Goal: Information Seeking & Learning: Learn about a topic

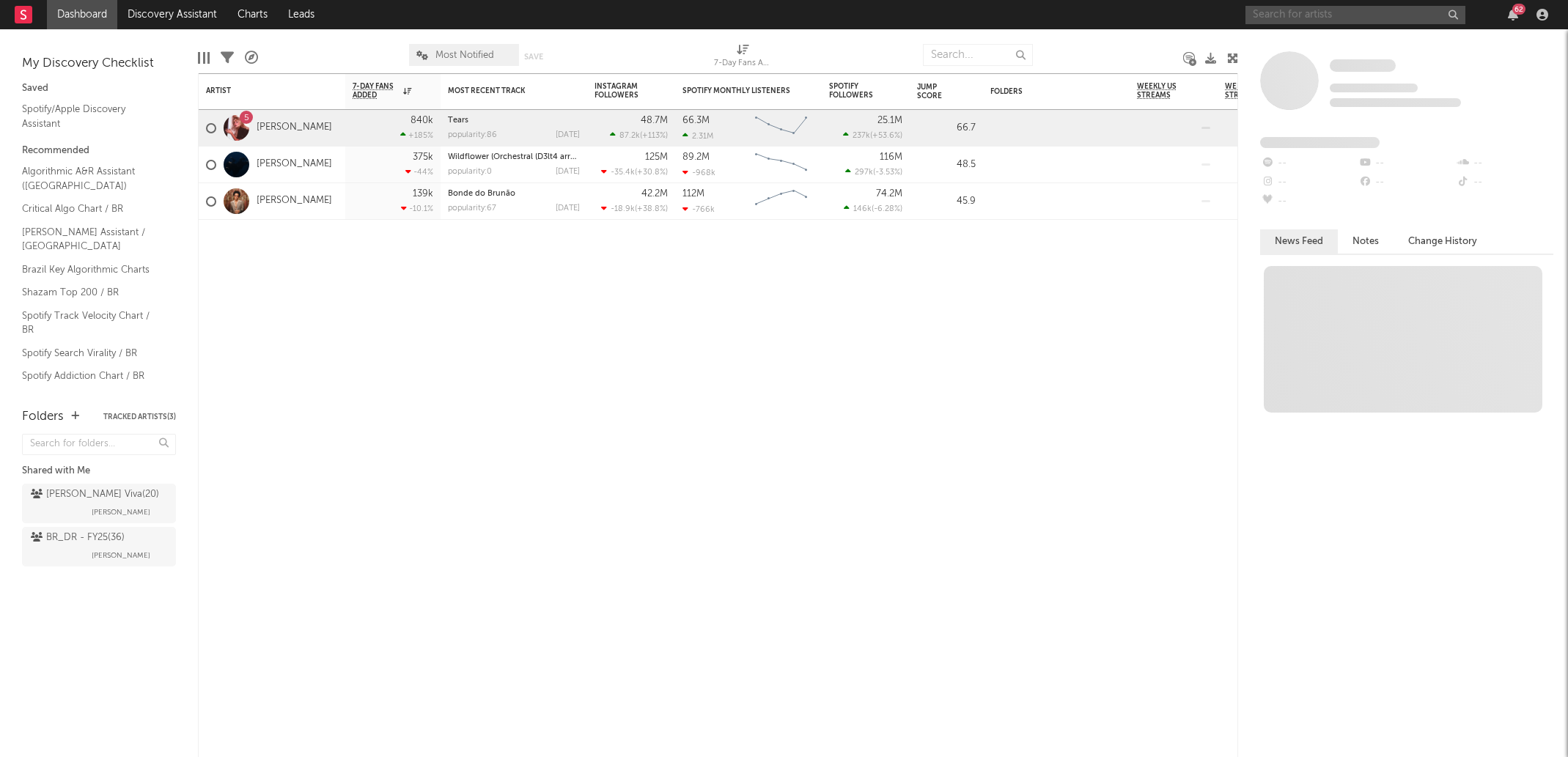
click at [1311, 20] on input "text" at bounding box center [1354, 14] width 220 height 18
paste input "[URL][DOMAIN_NAME]"
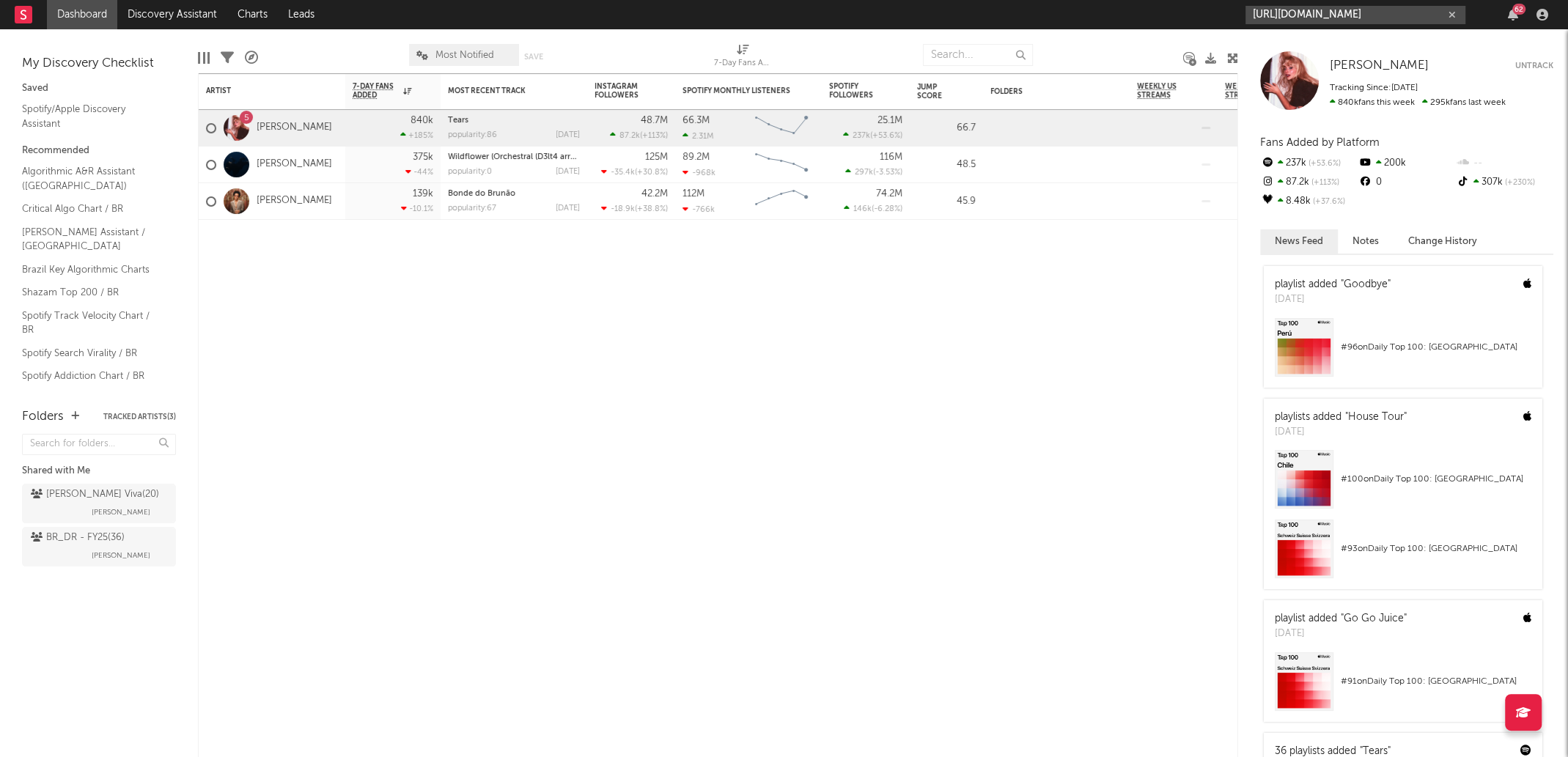
type input "[URL][DOMAIN_NAME]"
click at [1378, 30] on div "[PERSON_NAME] [PERSON_NAME] Untrack Tracking Since: [DATE] 840k fans this week …" at bounding box center [1403, 393] width 330 height 728
click at [1372, 18] on input "[URL][DOMAIN_NAME]" at bounding box center [1354, 14] width 220 height 18
click at [1360, 14] on input "[URL][DOMAIN_NAME]" at bounding box center [1354, 14] width 220 height 18
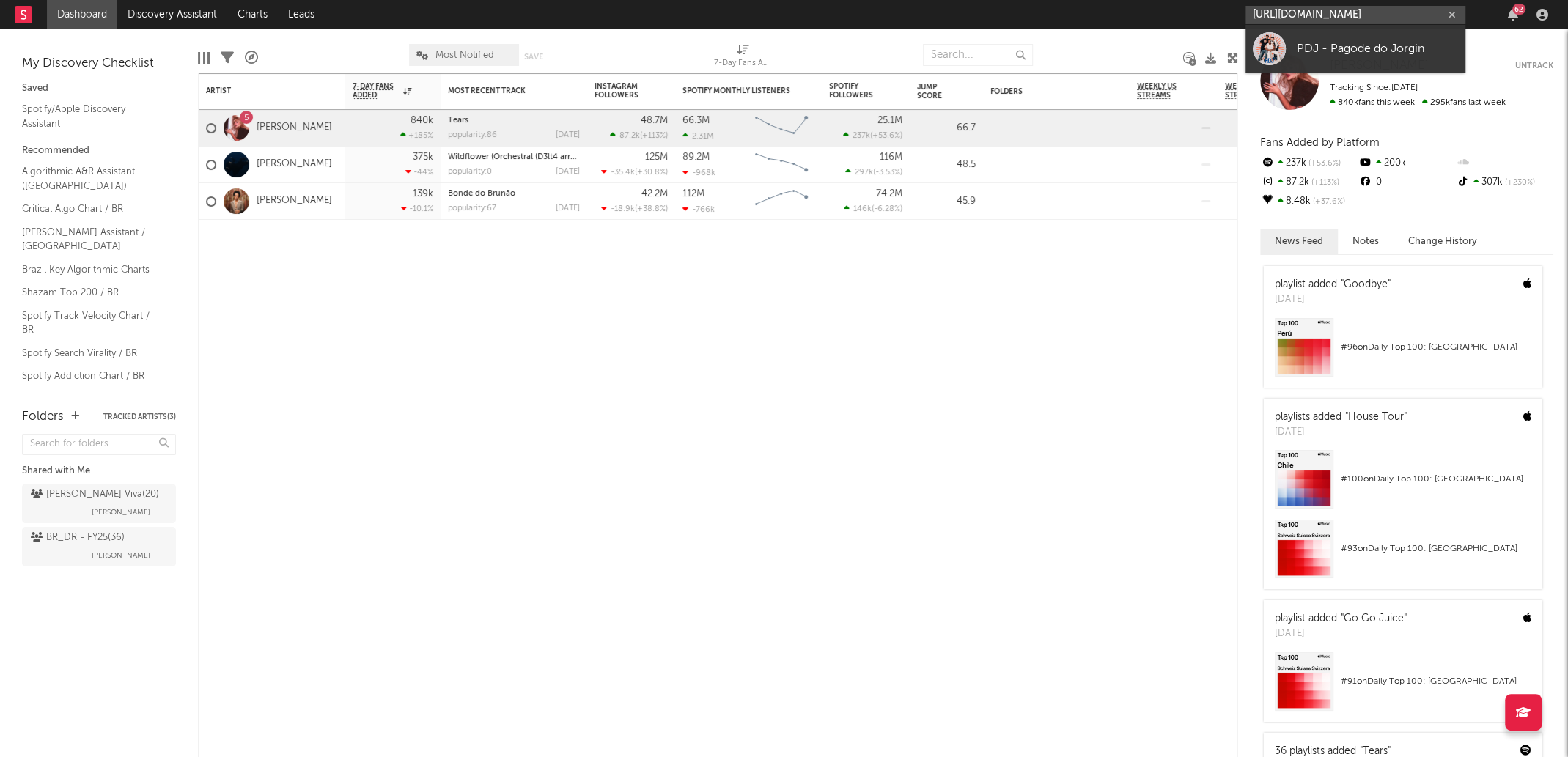
click at [1360, 14] on input "[URL][DOMAIN_NAME]" at bounding box center [1354, 14] width 220 height 18
click at [1351, 52] on div "PDJ - Pagode do Jorgin" at bounding box center [1377, 48] width 161 height 17
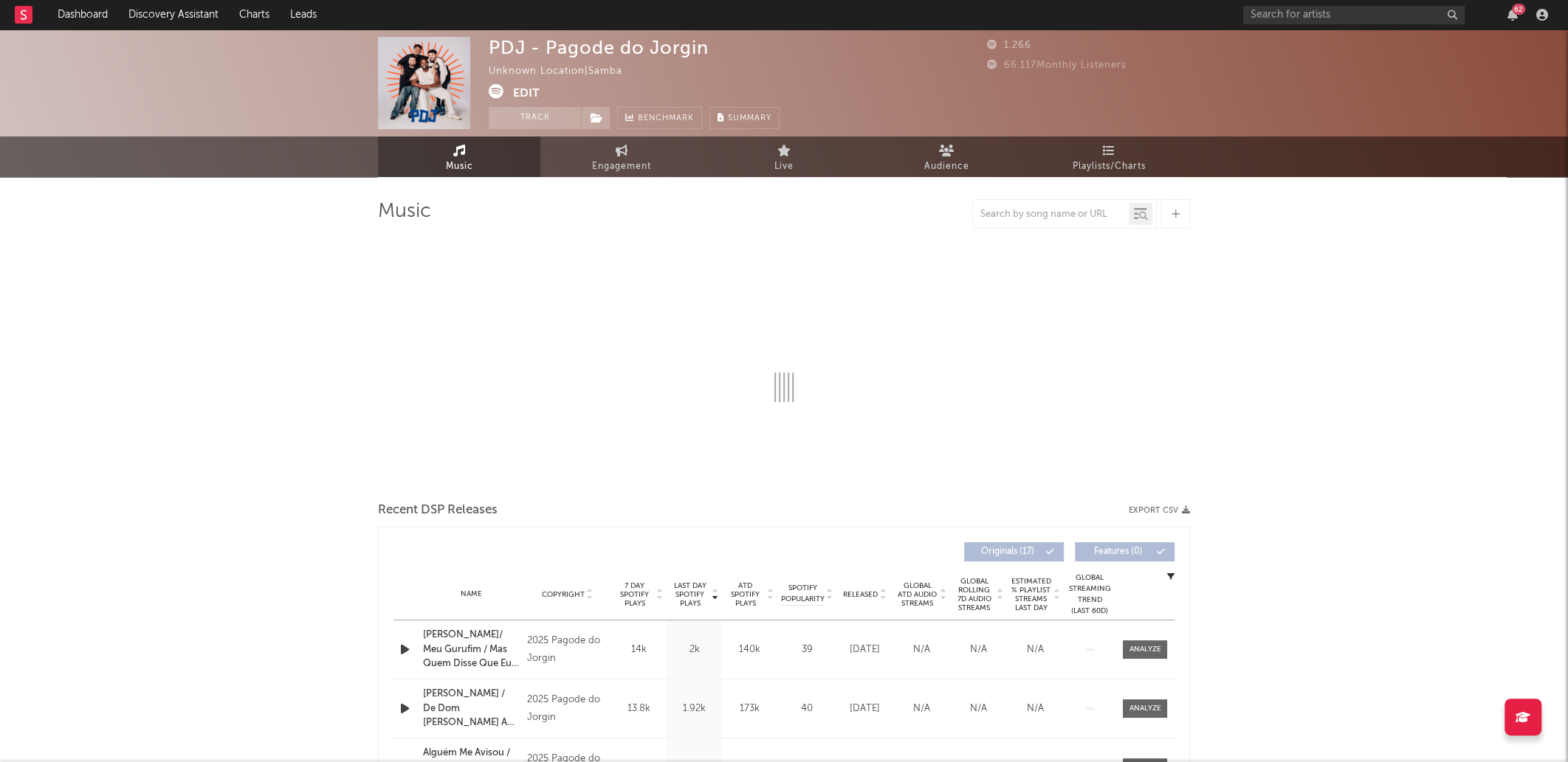
select select "1w"
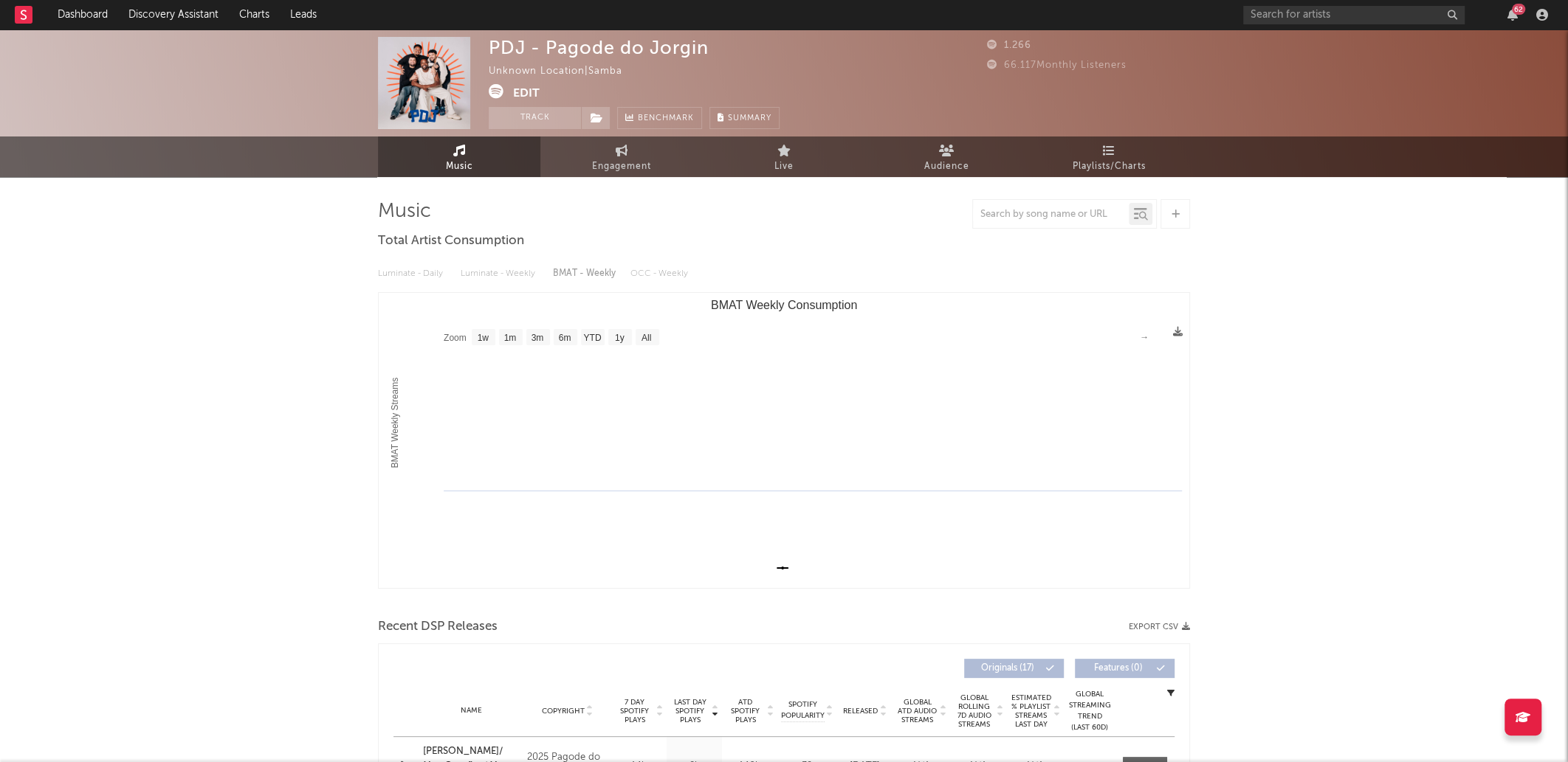
click at [638, 44] on div "PDJ - Pagode do Jorgin" at bounding box center [599, 47] width 220 height 21
click at [529, 79] on div "Unknown Location | Samba" at bounding box center [564, 71] width 151 height 17
click at [532, 96] on button "Edit" at bounding box center [527, 93] width 27 height 18
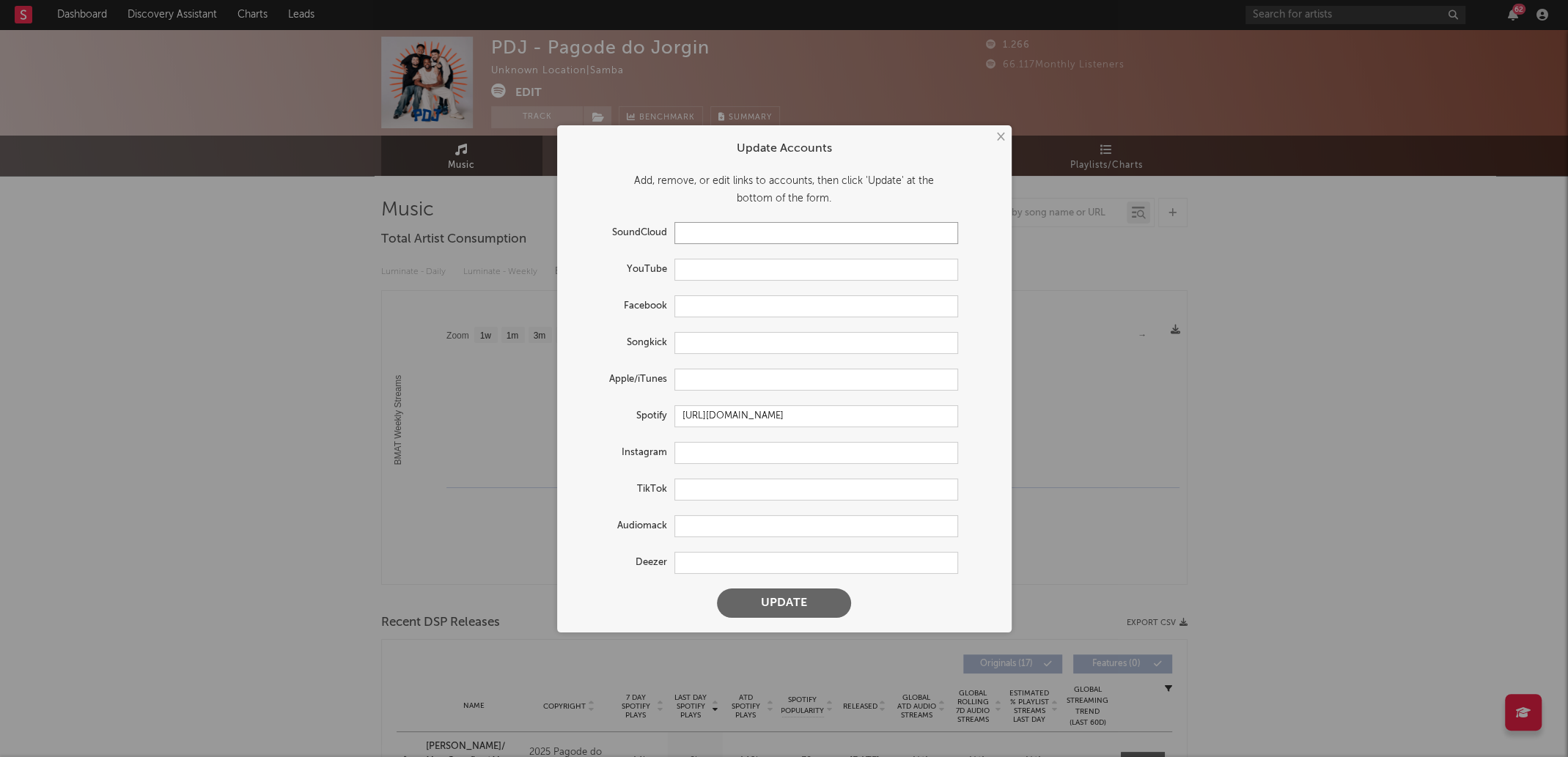
click at [738, 234] on input "text" at bounding box center [816, 233] width 284 height 22
click at [637, 159] on form "Update Accounts Add, remove, or edit links to accounts, then click 'Update' at …" at bounding box center [784, 379] width 440 height 493
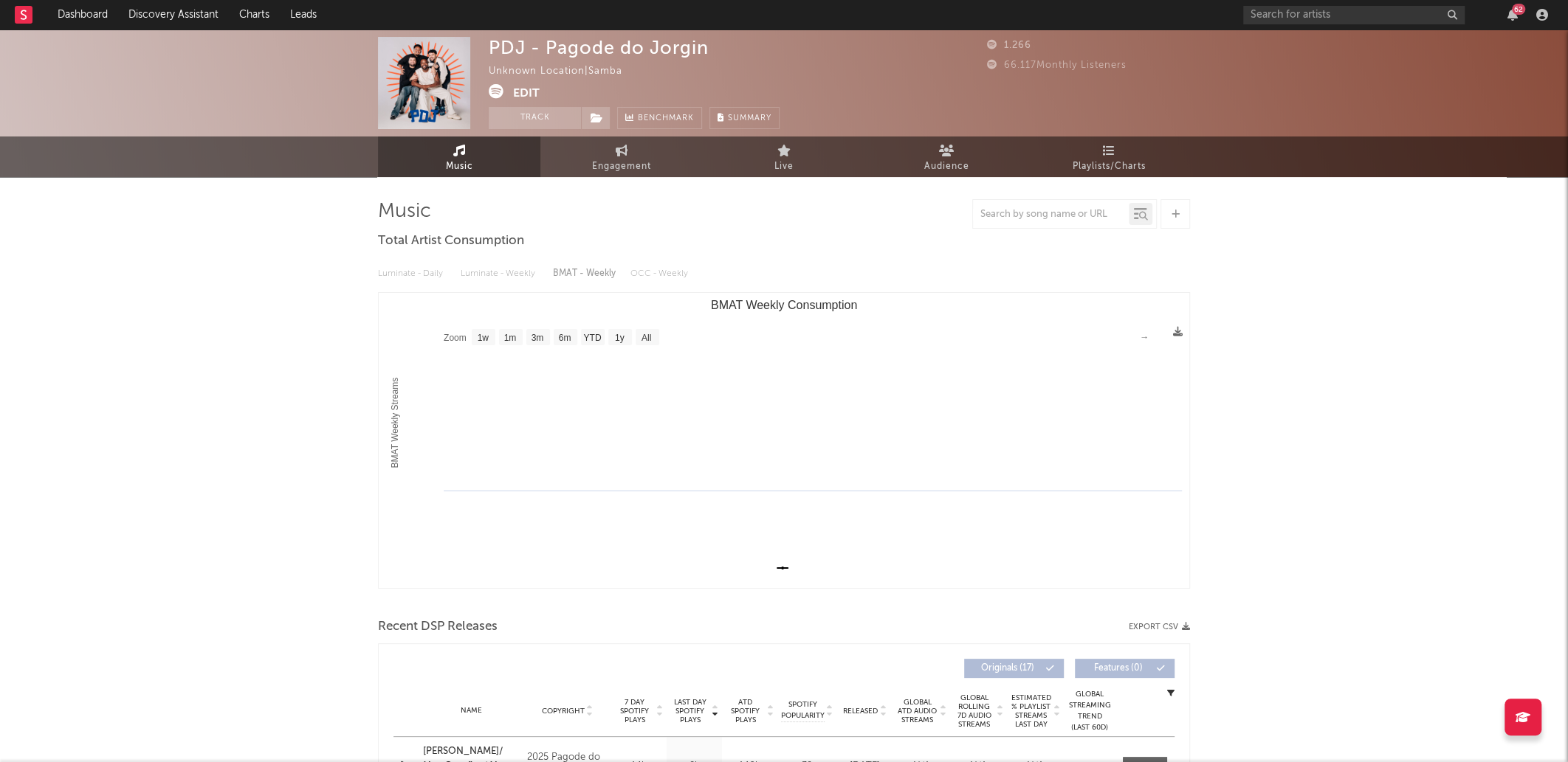
click at [527, 90] on button "Edit" at bounding box center [527, 93] width 27 height 18
click at [597, 61] on div "PDJ - Pagode do Jorgin Unknown Location | Samba Edit Track Benchmark Summary" at bounding box center [634, 83] width 291 height 93
click at [556, 71] on div "Unknown Location | Samba" at bounding box center [564, 71] width 151 height 17
click at [610, 119] on span at bounding box center [595, 118] width 30 height 22
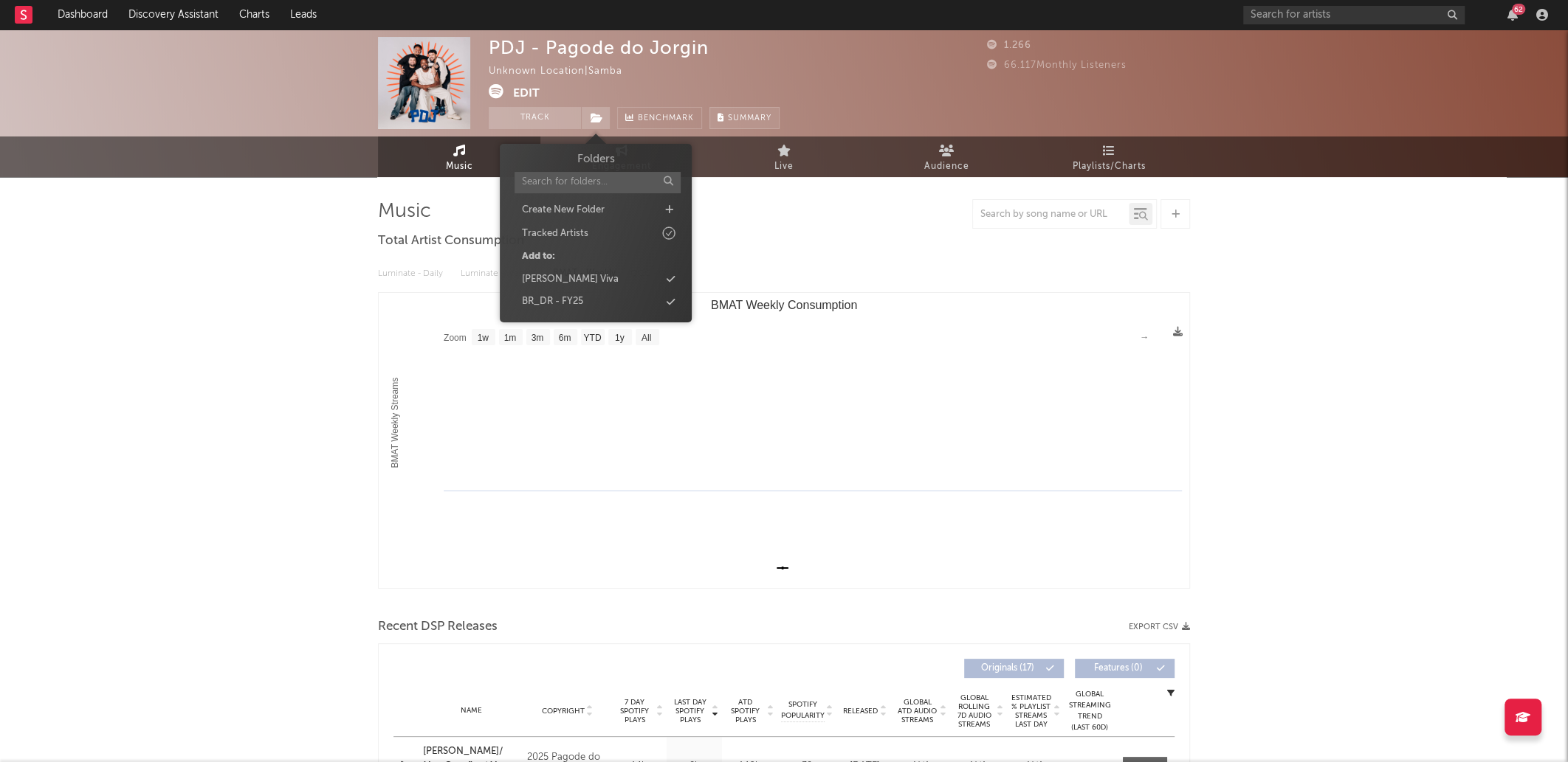
click at [746, 118] on span "Summary" at bounding box center [750, 118] width 43 height 8
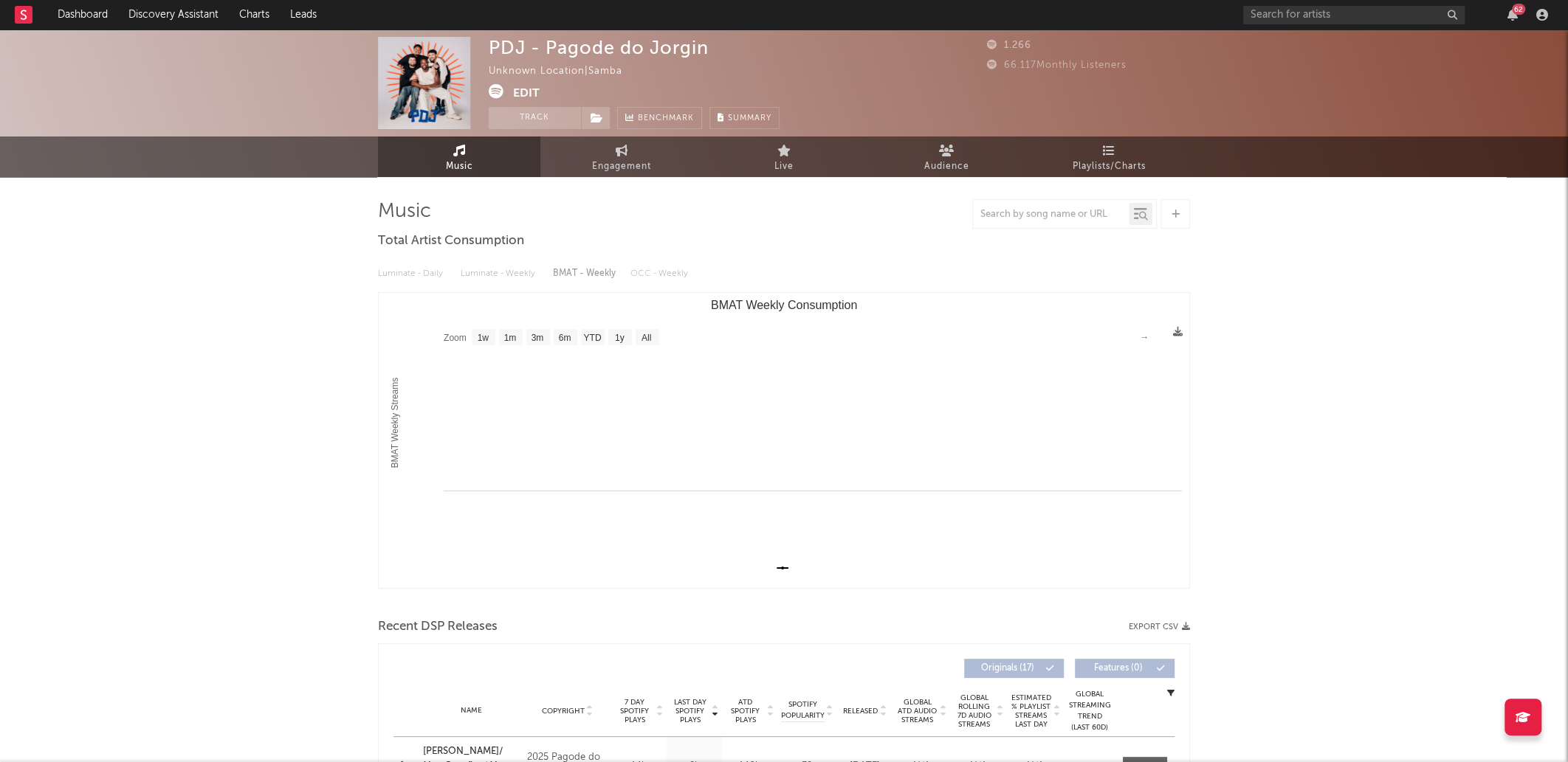
click at [552, 60] on div "PDJ - Pagode do Jorgin Unknown Location | Samba Edit Track Benchmark Summary" at bounding box center [634, 83] width 291 height 93
click at [632, 99] on div "PDJ - Pagode do Jorgin Unknown Location | Samba Edit Track Benchmark Summary" at bounding box center [634, 83] width 291 height 93
click at [595, 47] on div "PDJ - Pagode do Jorgin" at bounding box center [599, 47] width 220 height 21
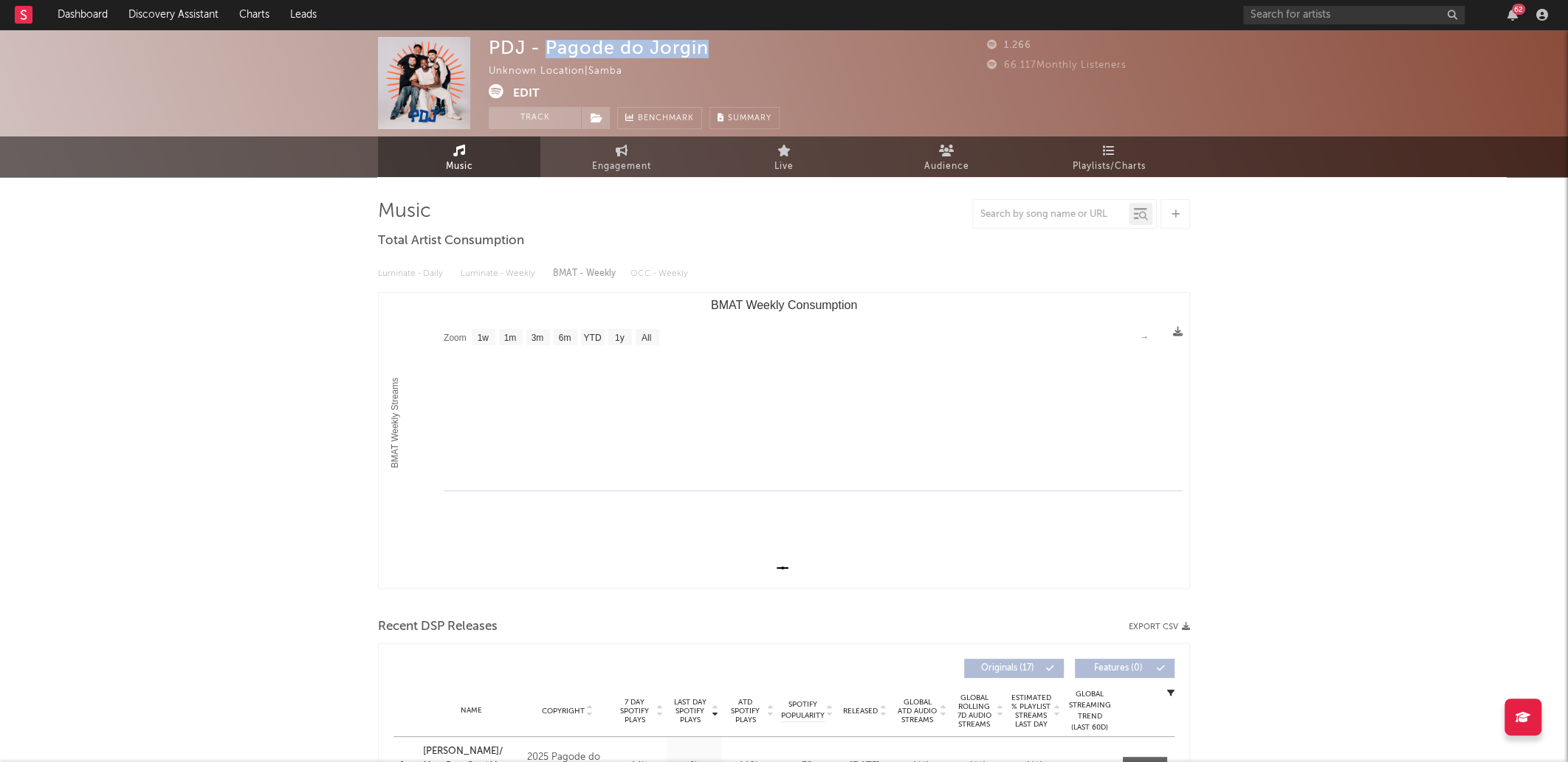
drag, startPoint x: 595, startPoint y: 47, endPoint x: 705, endPoint y: 42, distance: 110.1
click at [705, 42] on div "PDJ - Pagode do Jorgin" at bounding box center [599, 47] width 220 height 21
copy div "Pagode do Jorgin"
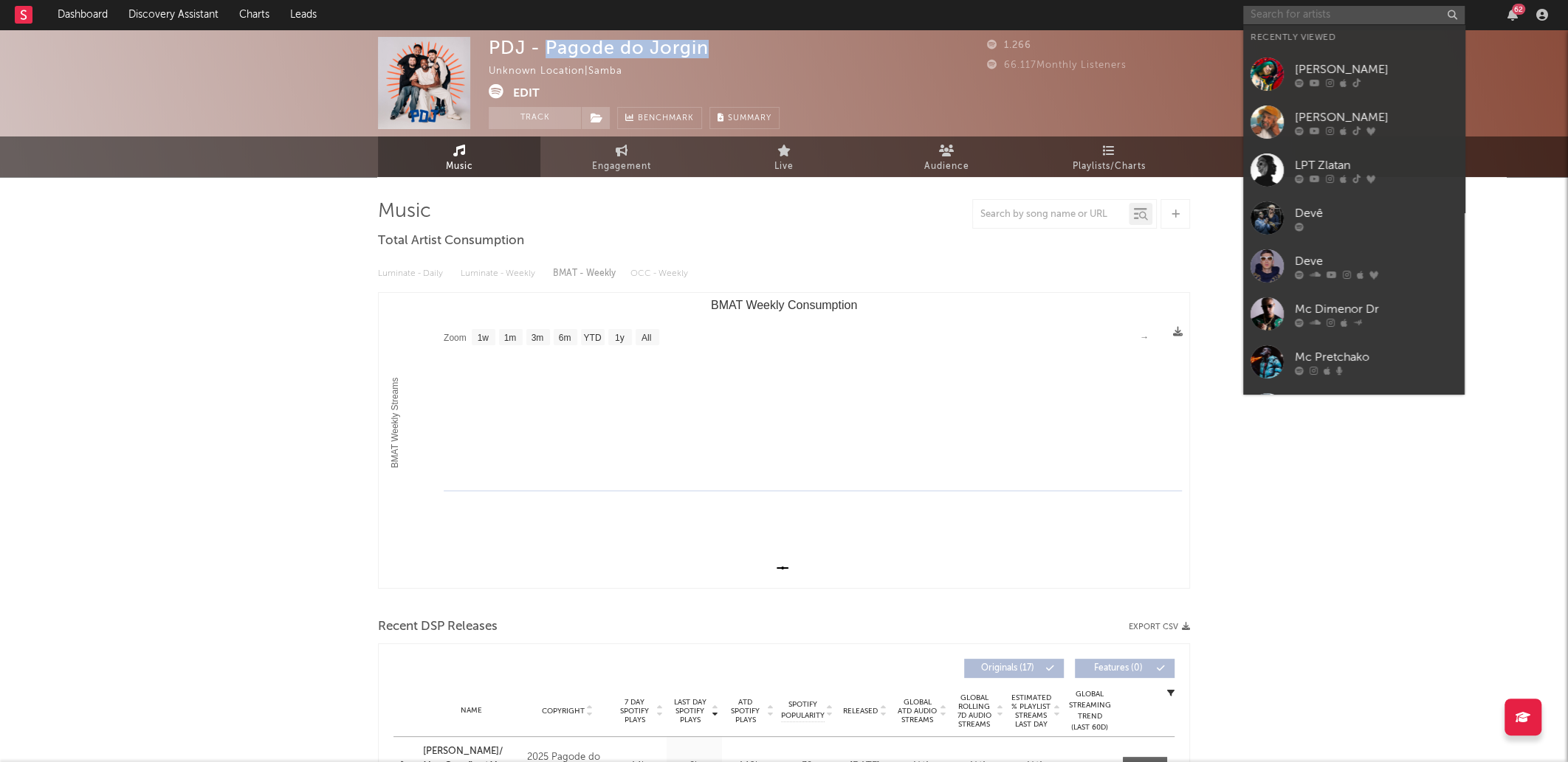
click at [1392, 19] on input "text" at bounding box center [1354, 14] width 221 height 18
paste input "[URL][DOMAIN_NAME]"
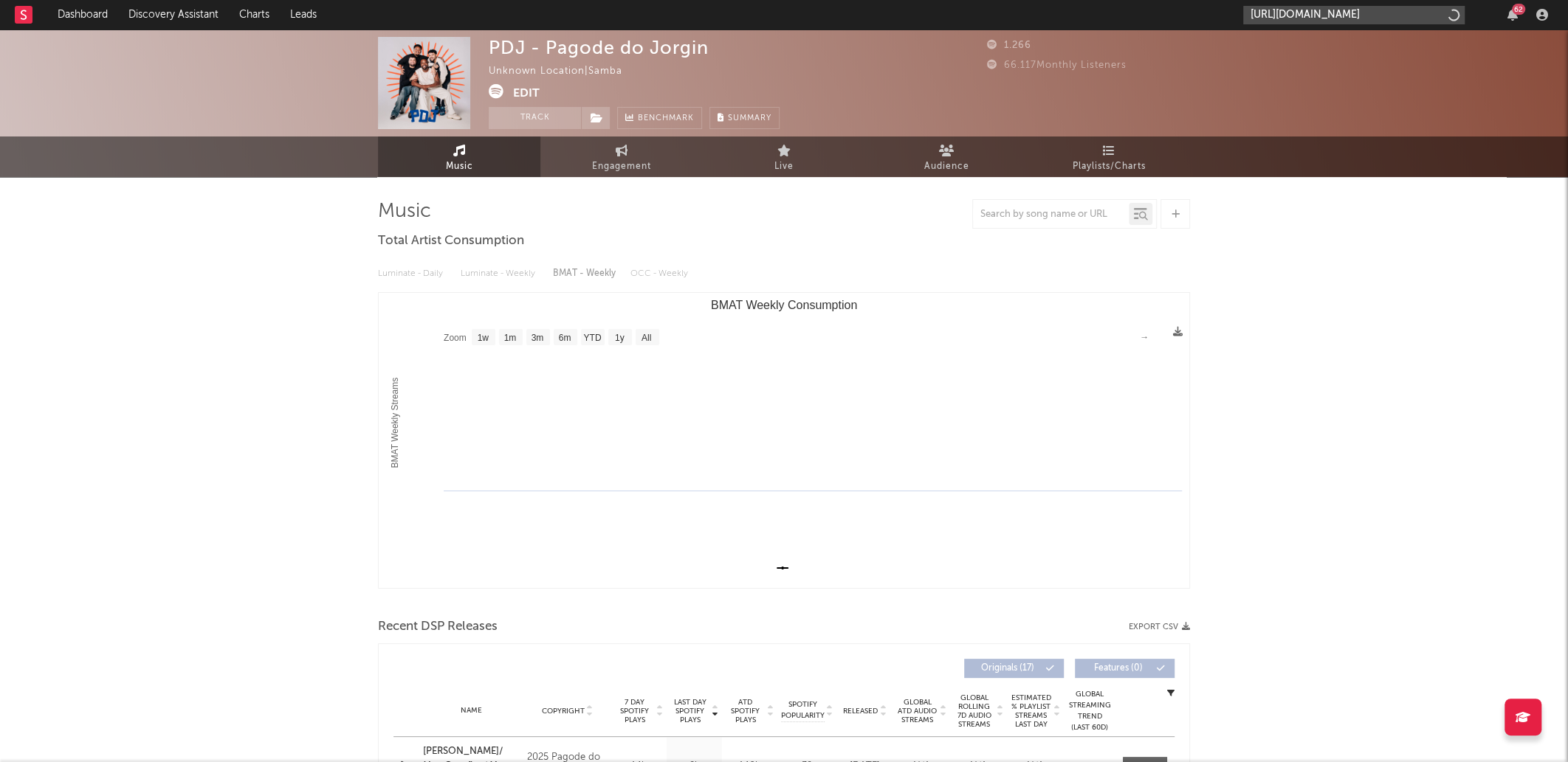
scroll to position [0, 283]
type input "[URL][DOMAIN_NAME]"
click at [1357, 62] on link "[PERSON_NAME] 256" at bounding box center [1354, 49] width 221 height 48
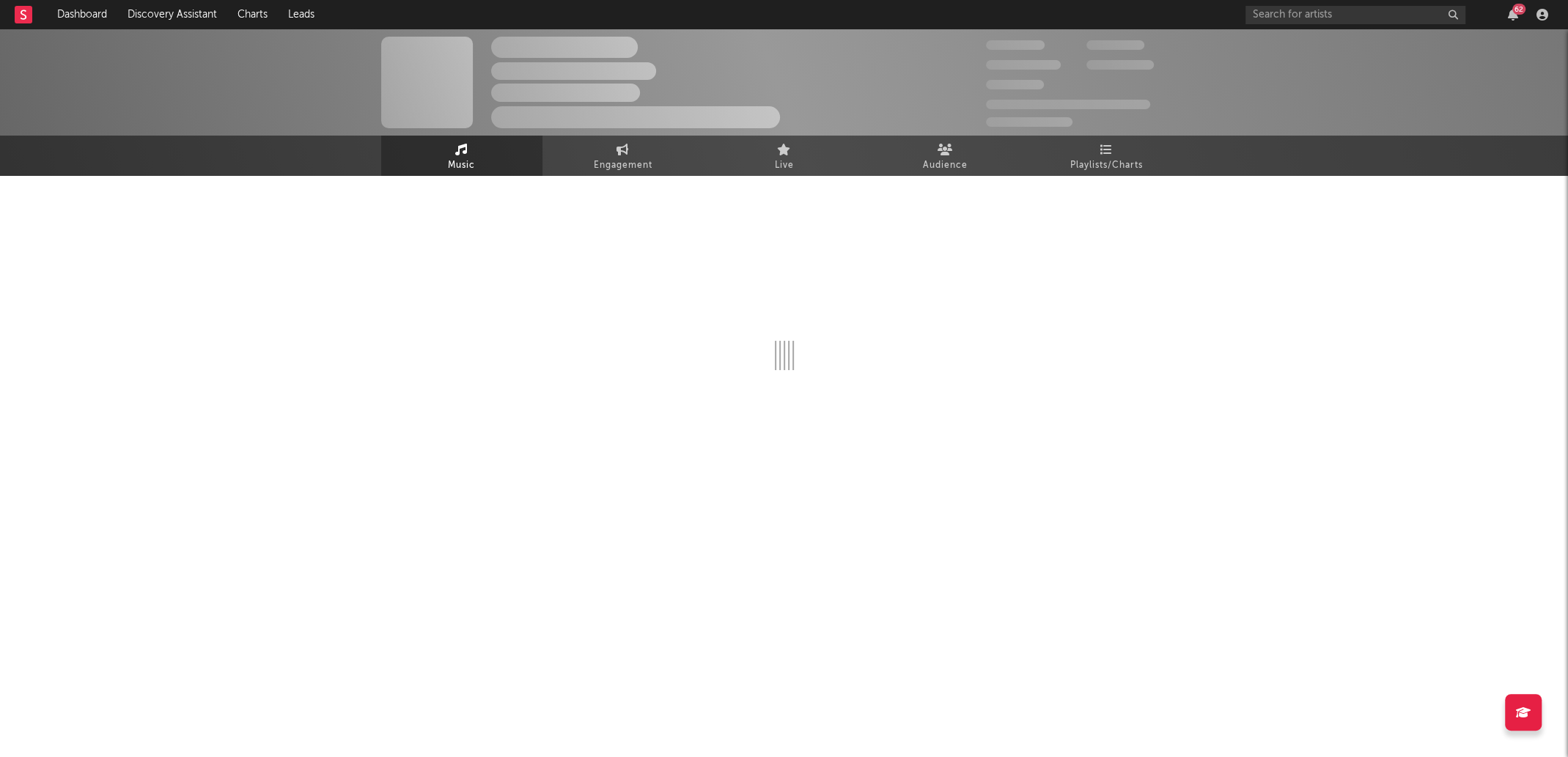
select select "1w"
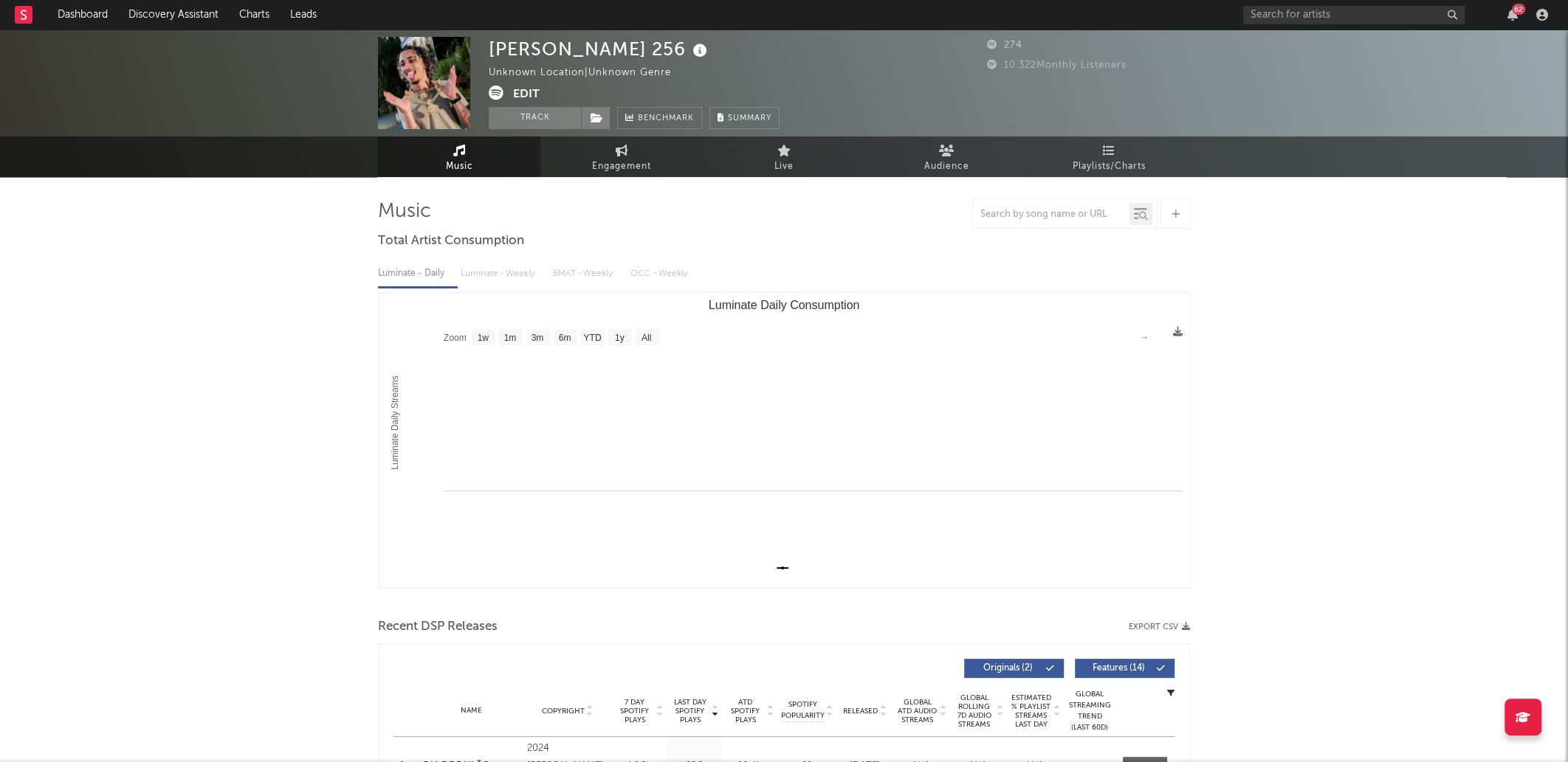
drag, startPoint x: 445, startPoint y: 91, endPoint x: 459, endPoint y: 100, distance: 16.6
click at [471, 101] on div "[PERSON_NAME] 256 Unknown Location | Unknown Genre Edit Track Benchmark Summary…" at bounding box center [784, 83] width 1568 height 107
drag, startPoint x: 447, startPoint y: 96, endPoint x: 543, endPoint y: 30, distance: 116.5
click at [543, 30] on div "Dashboard Discovery Assistant Charts Leads 62 Notifications Settings Mark all a…" at bounding box center [784, 585] width 1568 height 1111
click at [549, 53] on div "[PERSON_NAME] 256" at bounding box center [600, 48] width 222 height 24
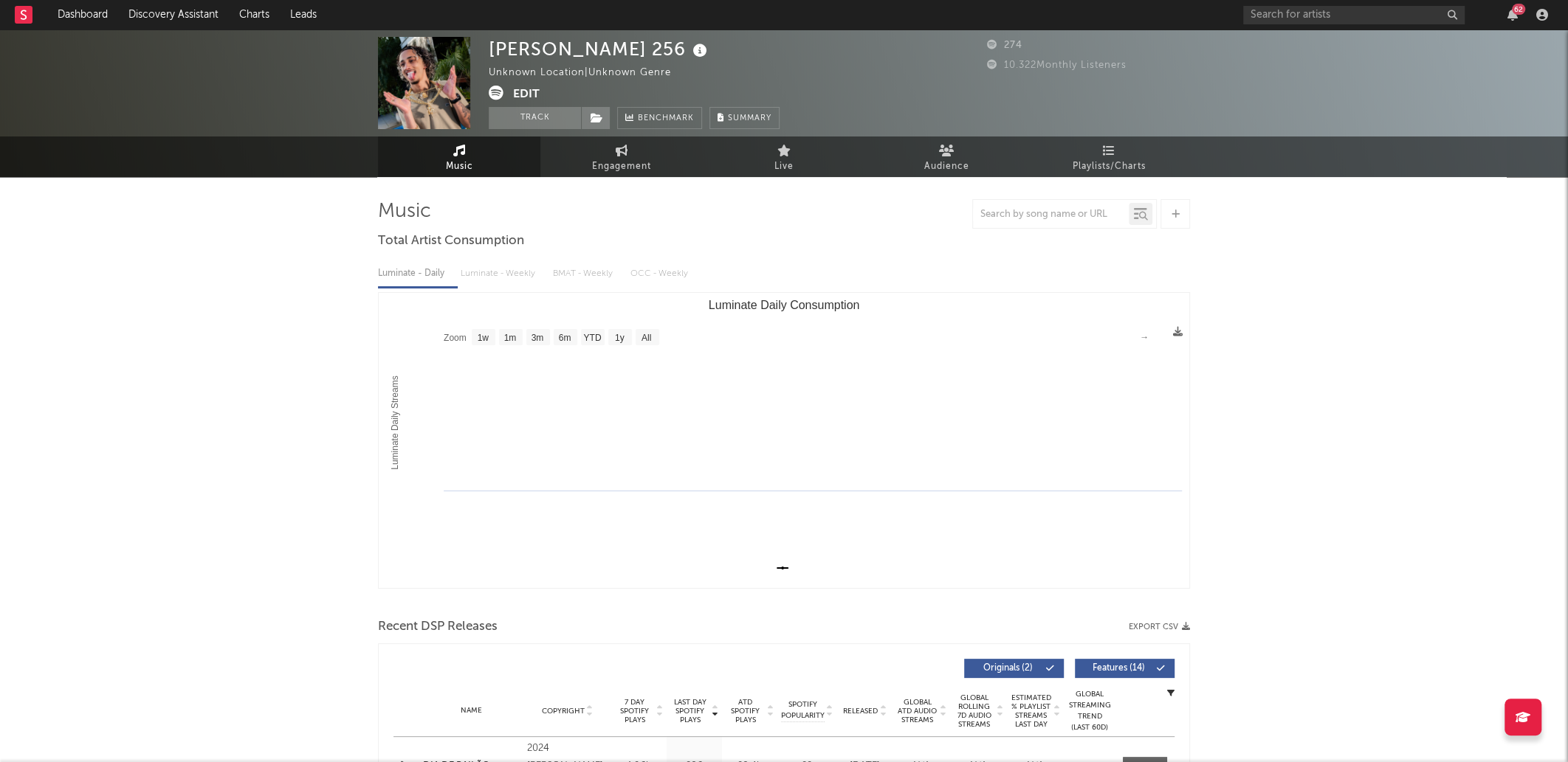
click at [548, 52] on div "[PERSON_NAME] 256" at bounding box center [600, 48] width 222 height 24
copy div "[PERSON_NAME] 256"
click at [1355, 27] on div "62" at bounding box center [1398, 14] width 310 height 30
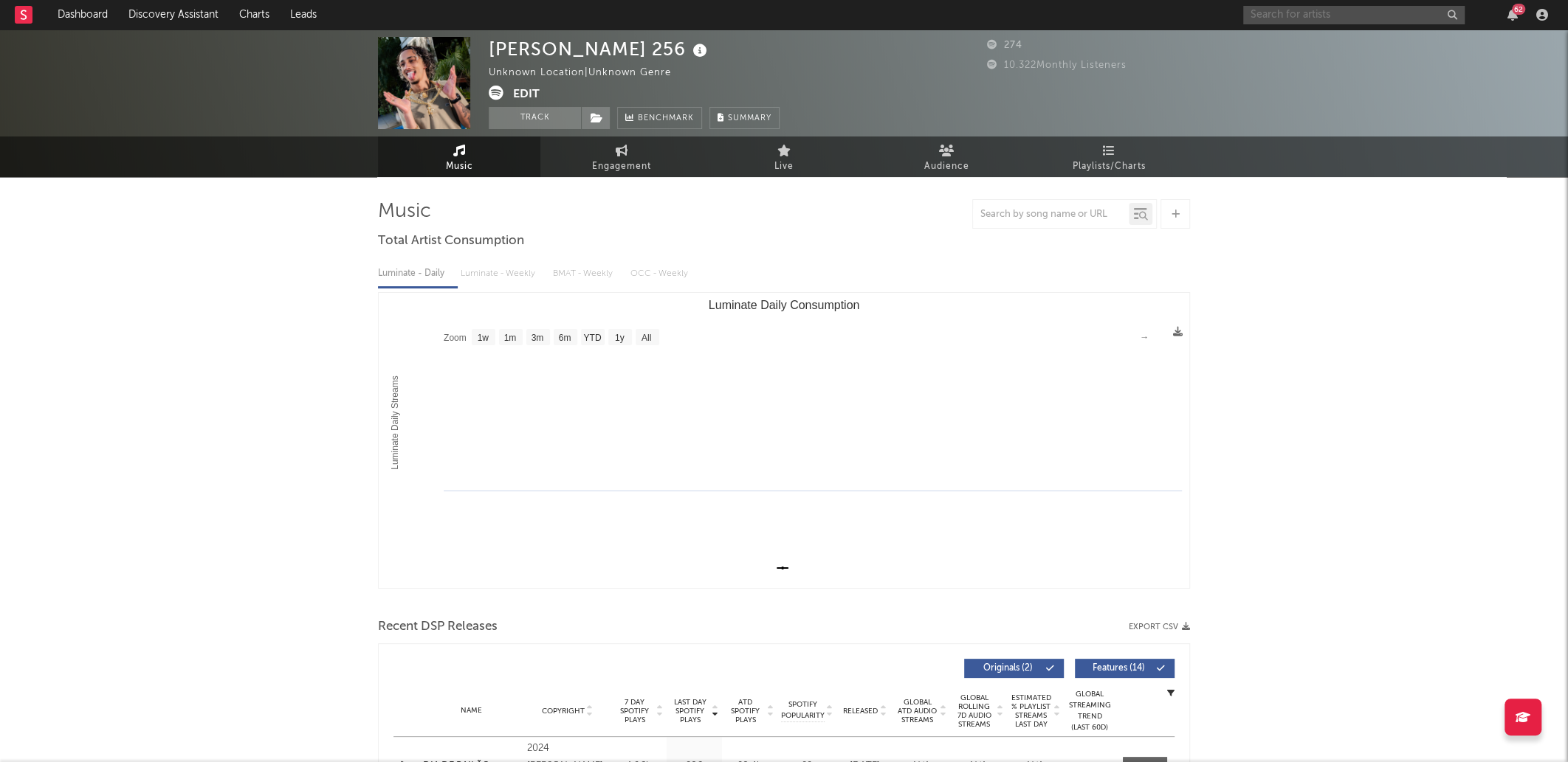
click at [1346, 22] on input "text" at bounding box center [1354, 14] width 221 height 18
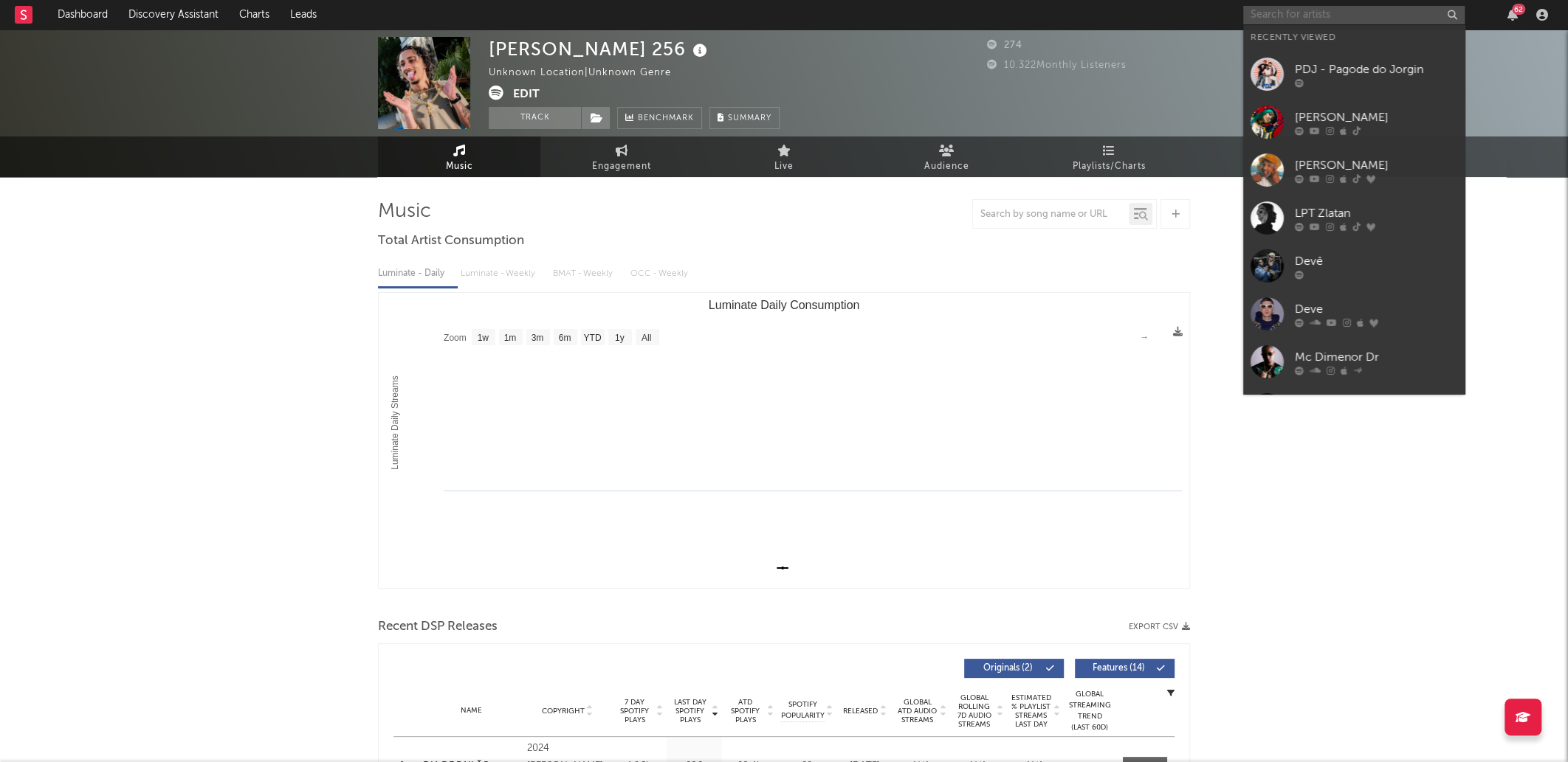
paste input "[URL][DOMAIN_NAME]"
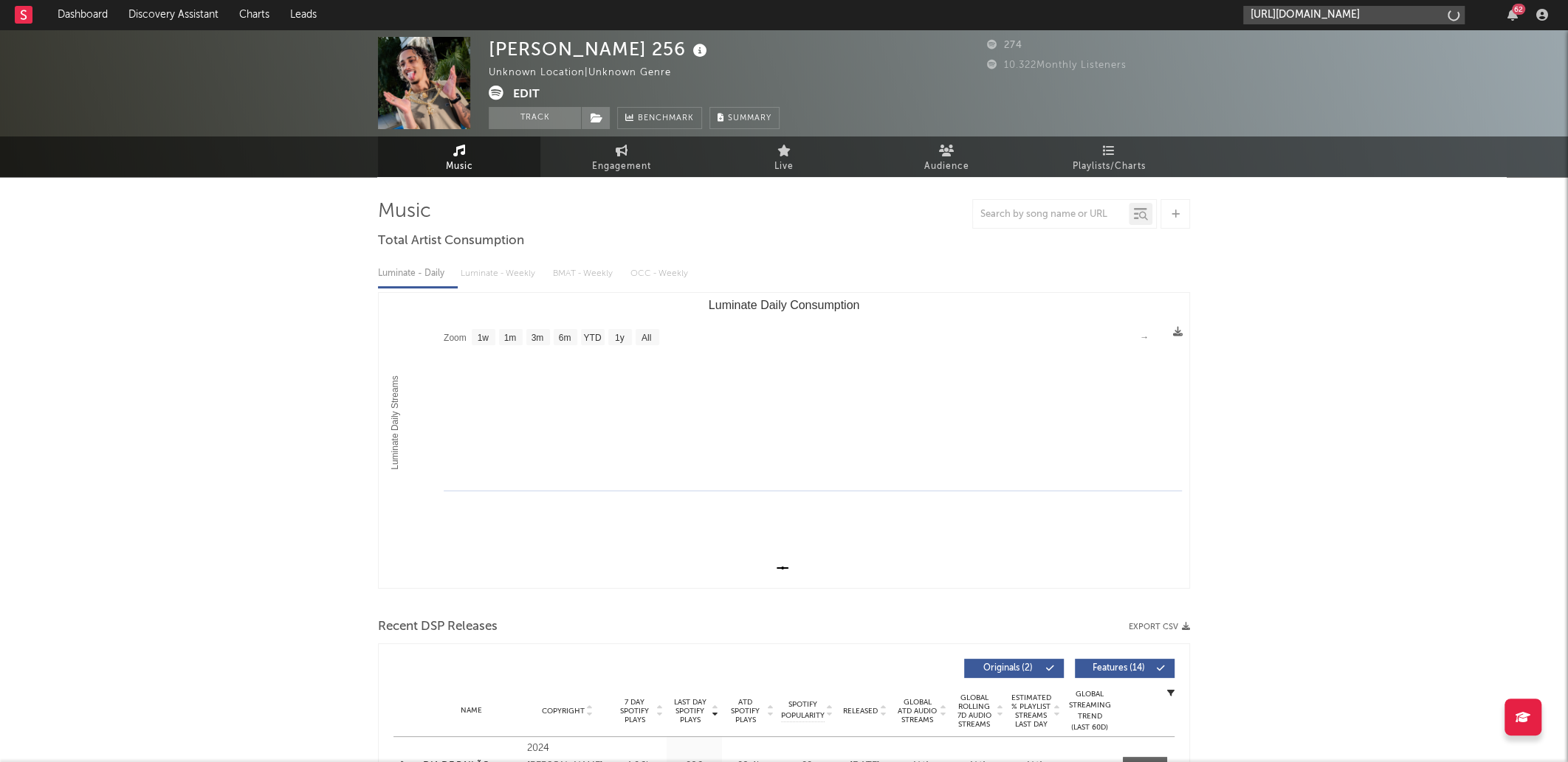
scroll to position [0, 283]
type input "[URL][DOMAIN_NAME]"
drag, startPoint x: 1367, startPoint y: 54, endPoint x: 1326, endPoint y: 64, distance: 42.2
click at [1367, 54] on div "[PERSON_NAME] Teix" at bounding box center [1377, 48] width 162 height 17
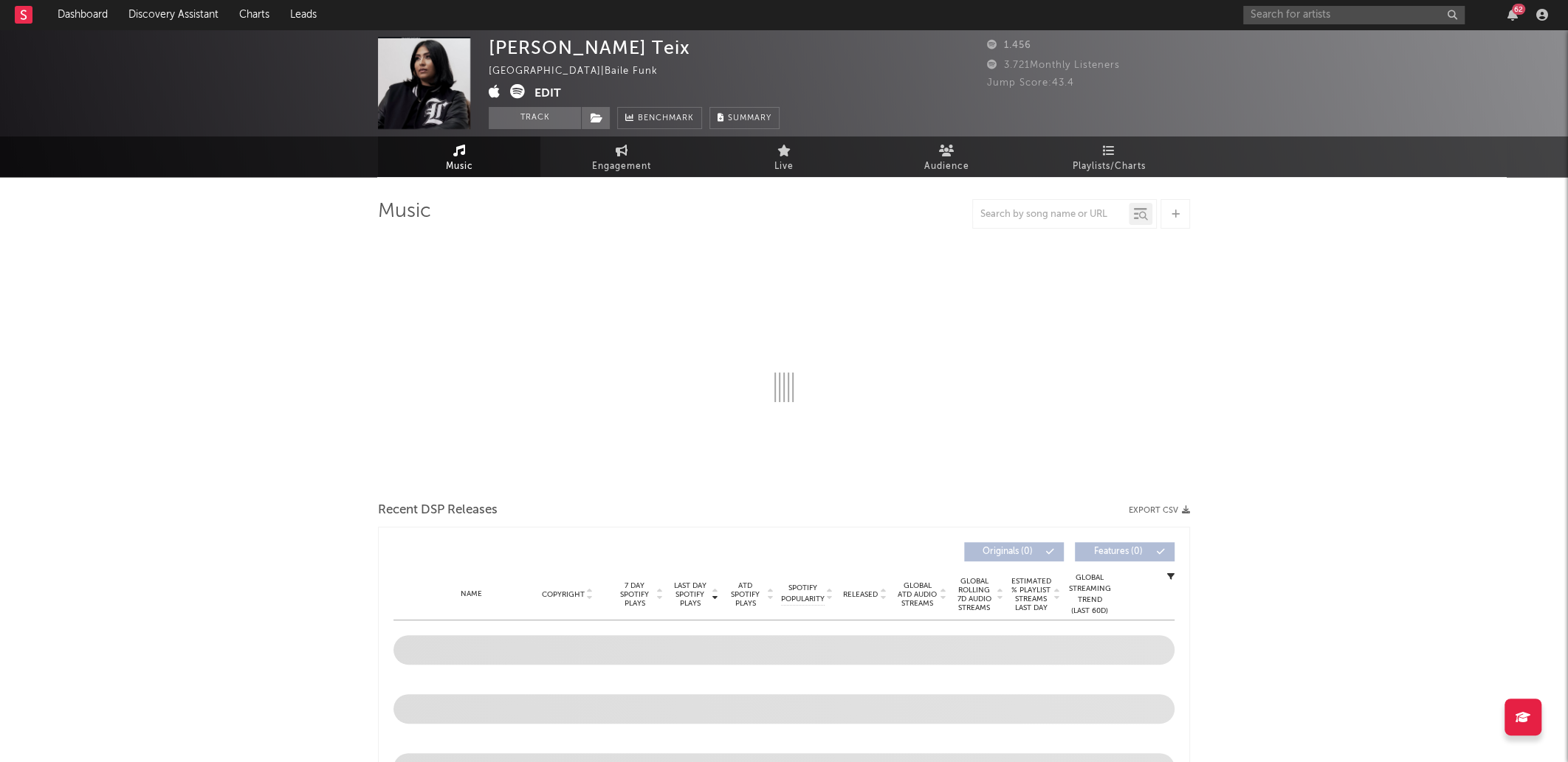
click at [528, 40] on div "[PERSON_NAME] Teix" at bounding box center [589, 47] width 202 height 21
select select "1w"
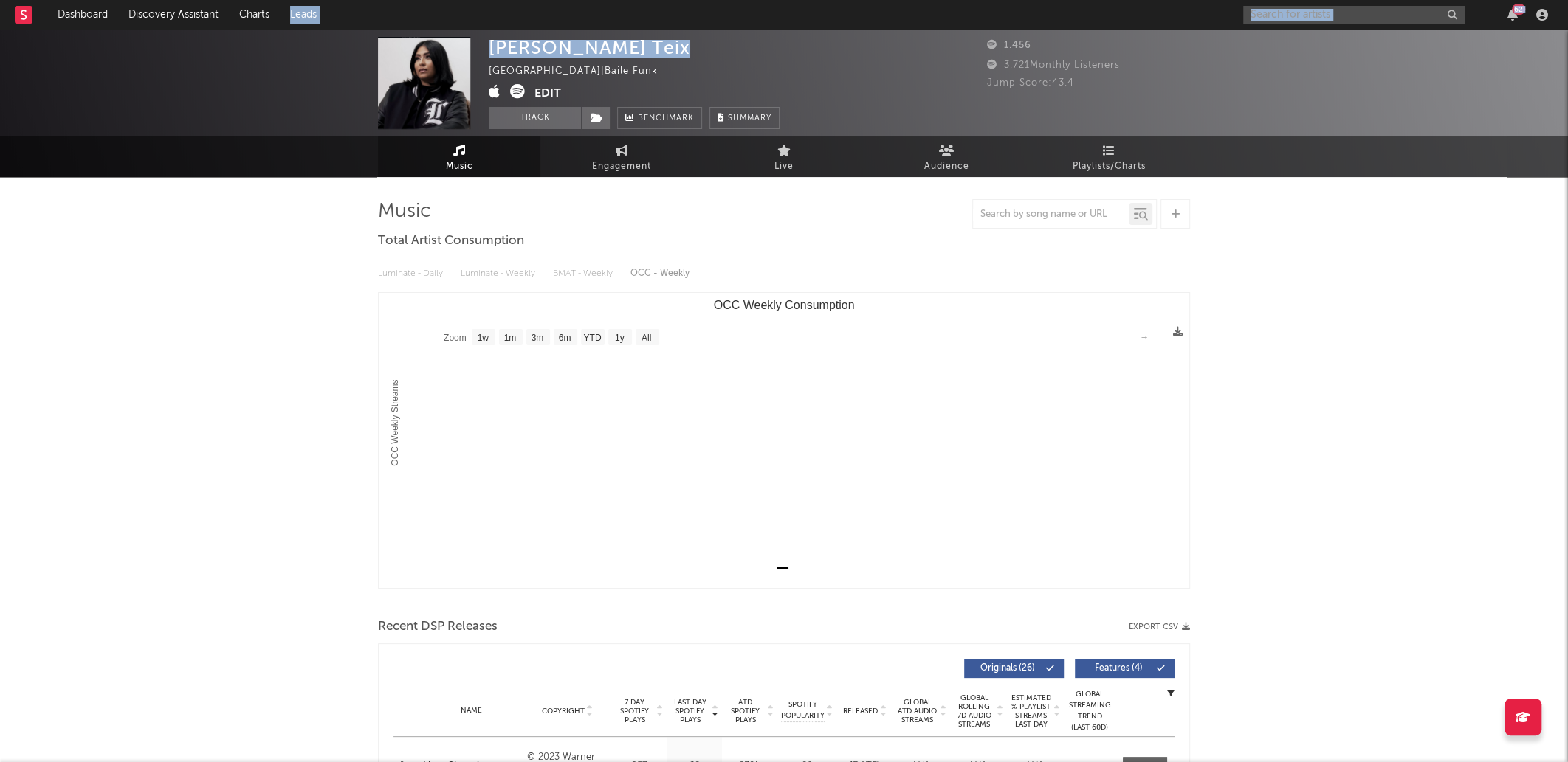
drag, startPoint x: 528, startPoint y: 40, endPoint x: 653, endPoint y: 11, distance: 128.3
click at [653, 30] on div "Dashboard Discovery Assistant Charts Leads 62 Notifications Settings Mark all a…" at bounding box center [784, 585] width 1568 height 1111
copy div "Lorem 98 Ipsumdolorsit Ametcons Adip eli se doei Tem Incidi Utlabore/Etdolo Mag…"
click at [630, 23] on nav "Dashboard Discovery Assistant Charts Leads 62" at bounding box center [784, 14] width 1568 height 30
click at [570, 42] on div "[PERSON_NAME] Teix" at bounding box center [589, 47] width 202 height 21
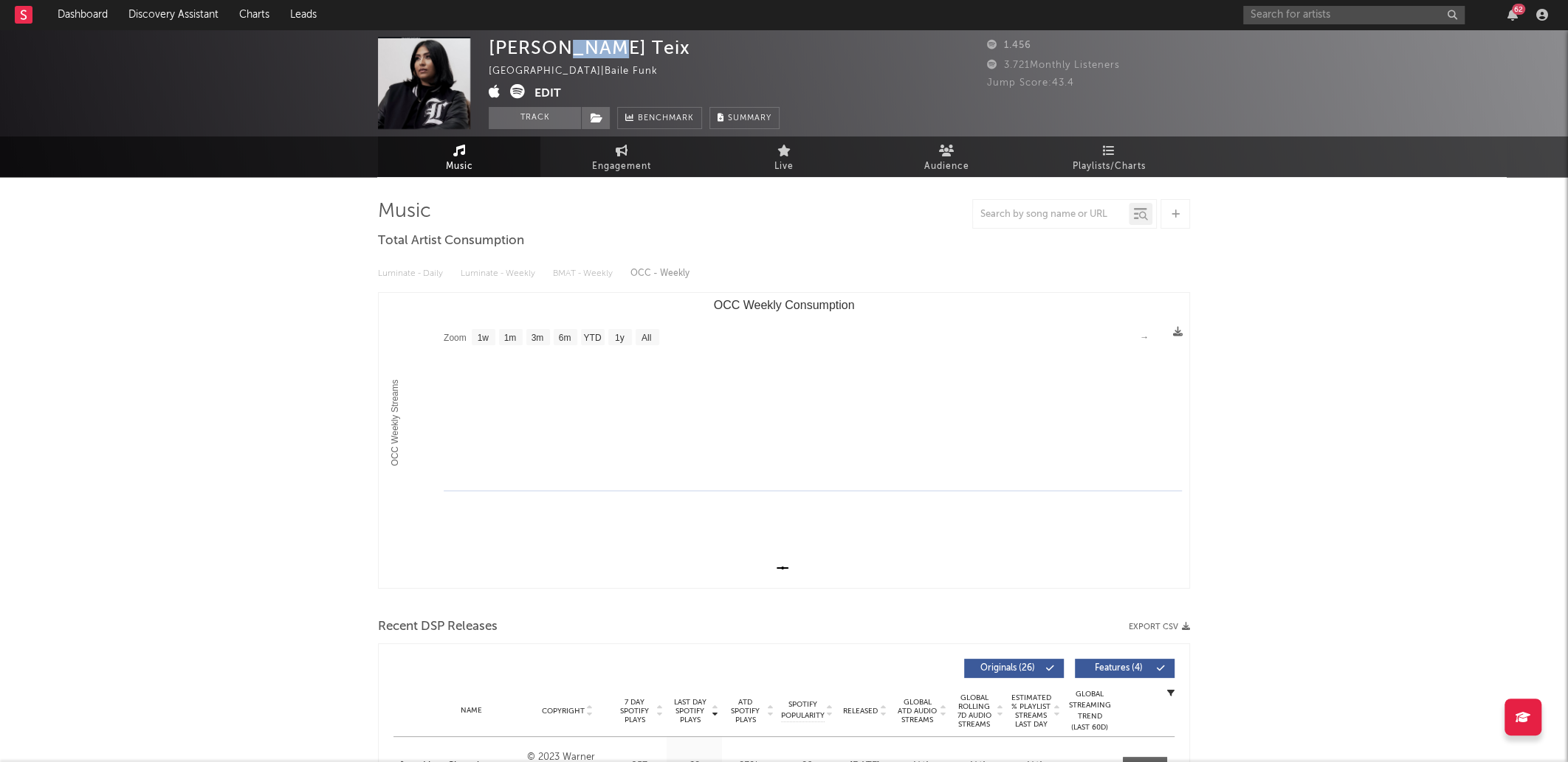
click at [570, 42] on div "[PERSON_NAME] Teix" at bounding box center [589, 47] width 202 height 21
drag, startPoint x: 570, startPoint y: 42, endPoint x: 531, endPoint y: 48, distance: 39.5
click at [531, 48] on div "[PERSON_NAME] Teix" at bounding box center [589, 47] width 202 height 21
copy div "[PERSON_NAME] Teix"
drag, startPoint x: 413, startPoint y: 0, endPoint x: 390, endPoint y: 111, distance: 113.4
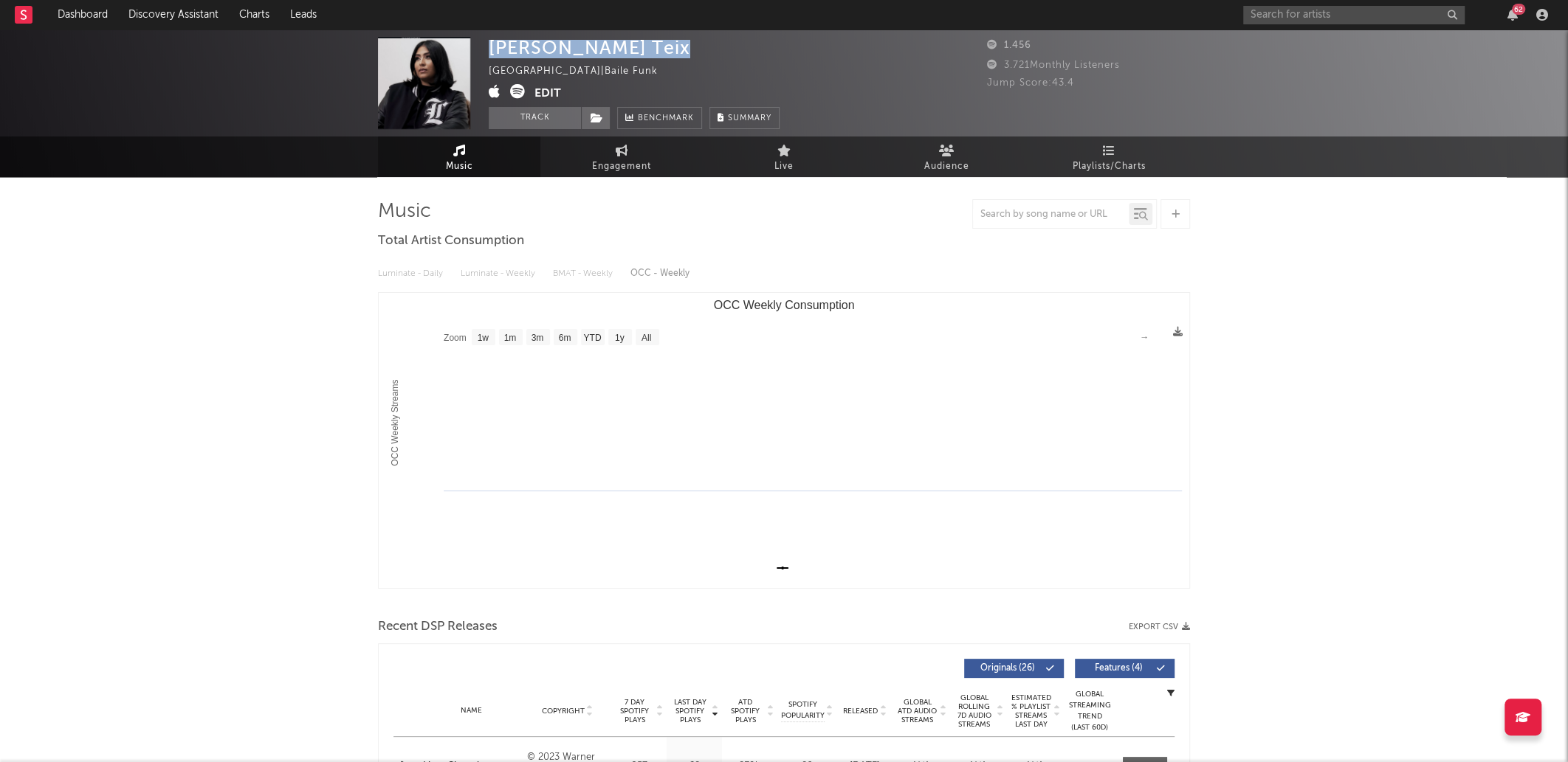
drag, startPoint x: 390, startPoint y: 111, endPoint x: 426, endPoint y: 120, distance: 37.1
click at [426, 119] on img at bounding box center [424, 83] width 93 height 93
drag, startPoint x: 425, startPoint y: 120, endPoint x: 435, endPoint y: 127, distance: 12.2
click at [435, 127] on img at bounding box center [424, 83] width 93 height 93
